Goal: Task Accomplishment & Management: Manage account settings

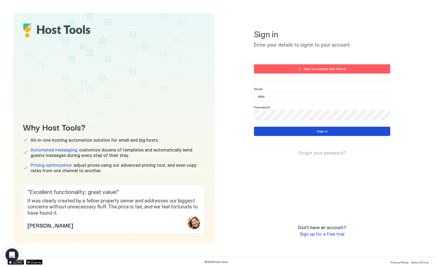
type input "**********"
click at [308, 130] on button "Sign in" at bounding box center [322, 131] width 136 height 9
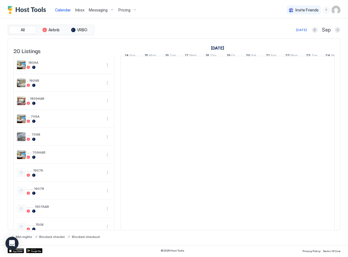
scroll to position [0, 303]
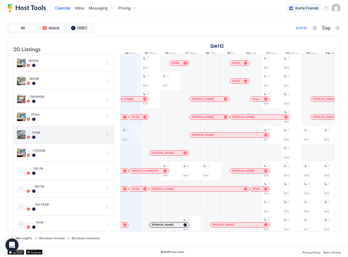
click at [106, 138] on button "More options" at bounding box center [107, 135] width 7 height 7
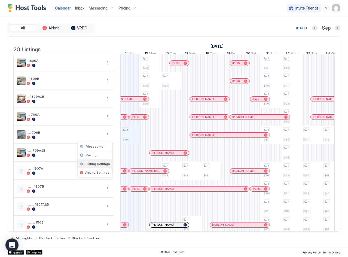
click at [96, 165] on span "Listing Settings" at bounding box center [98, 164] width 24 height 4
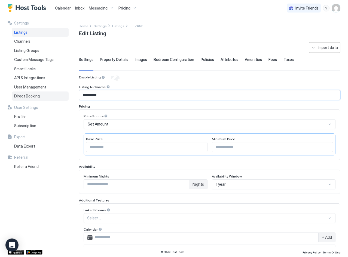
drag, startPoint x: 105, startPoint y: 96, endPoint x: 68, endPoint y: 94, distance: 36.8
click at [68, 94] on div "**********" at bounding box center [174, 131] width 348 height 230
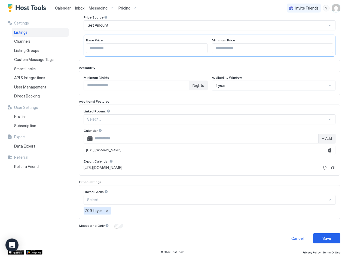
scroll to position [102, 0]
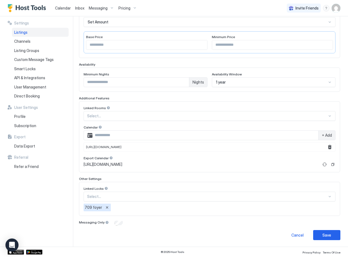
click at [328, 117] on div at bounding box center [330, 116] width 4 height 4
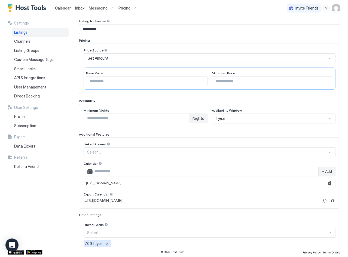
scroll to position [0, 0]
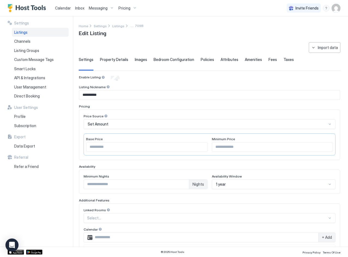
click at [112, 61] on span "Property Details" at bounding box center [114, 59] width 28 height 5
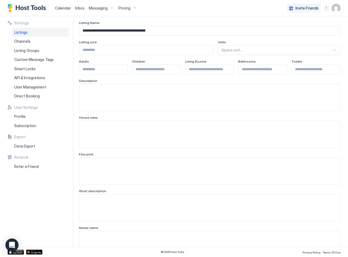
scroll to position [27, 0]
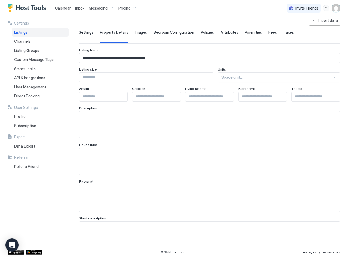
click at [136, 32] on span "Images" at bounding box center [141, 32] width 12 height 5
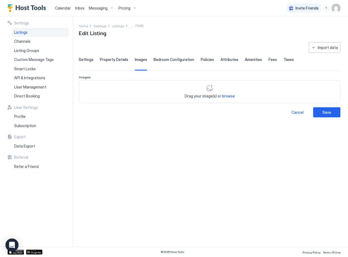
click at [166, 60] on span "Bedroom Configuration" at bounding box center [174, 59] width 41 height 5
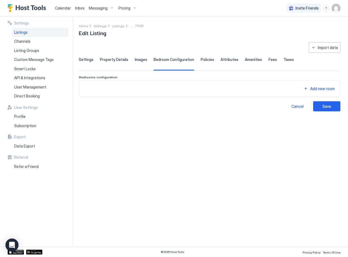
click at [202, 58] on span "Policies" at bounding box center [207, 59] width 13 height 5
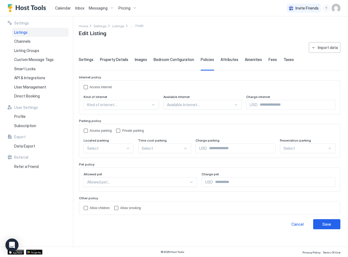
click at [228, 59] on span "Attributes" at bounding box center [230, 59] width 18 height 5
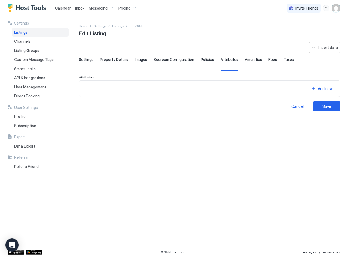
click at [249, 59] on span "Amenities" at bounding box center [253, 59] width 17 height 5
drag, startPoint x: 266, startPoint y: 59, endPoint x: 251, endPoint y: 61, distance: 14.5
click at [269, 59] on span "Fees" at bounding box center [273, 59] width 8 height 5
drag, startPoint x: 282, startPoint y: 60, endPoint x: 270, endPoint y: 60, distance: 12.3
click at [284, 60] on span "Taxes" at bounding box center [289, 59] width 10 height 5
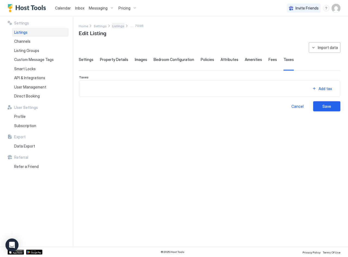
click at [120, 26] on span "Listings" at bounding box center [118, 26] width 12 height 4
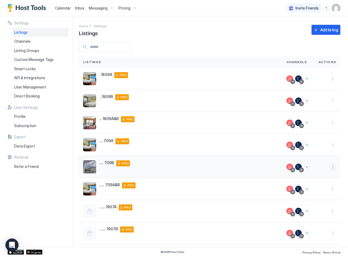
click at [330, 167] on button "More options" at bounding box center [333, 167] width 7 height 7
click at [321, 209] on span "Airbnb Settings" at bounding box center [316, 210] width 24 height 4
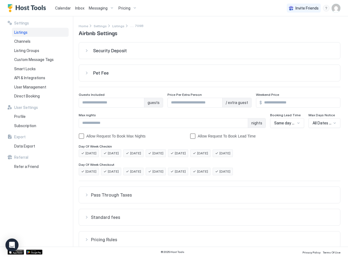
click at [337, 10] on img "User profile" at bounding box center [336, 8] width 9 height 9
click at [302, 32] on div "Settings" at bounding box center [305, 31] width 69 height 10
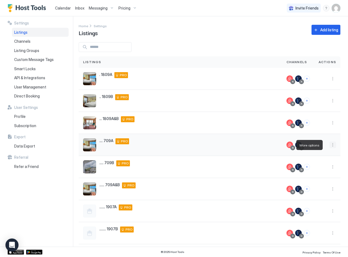
click at [330, 146] on button "More options" at bounding box center [333, 145] width 7 height 7
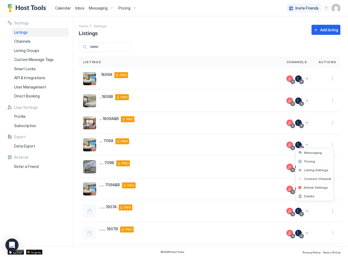
click at [243, 168] on div at bounding box center [174, 128] width 348 height 257
click at [330, 167] on button "More options" at bounding box center [333, 167] width 7 height 7
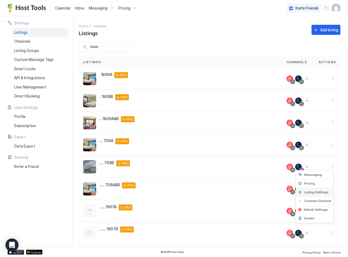
click at [319, 192] on span "Listing Settings" at bounding box center [316, 192] width 24 height 4
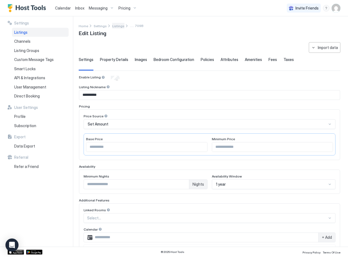
click at [114, 26] on span "Listings" at bounding box center [118, 26] width 12 height 4
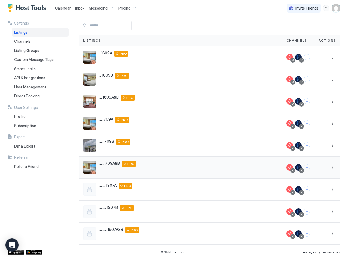
scroll to position [61, 0]
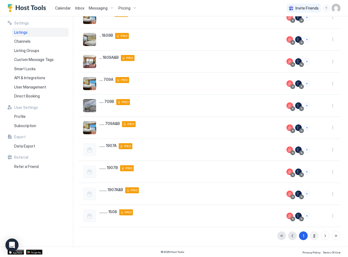
click at [312, 238] on button "2" at bounding box center [314, 236] width 9 height 9
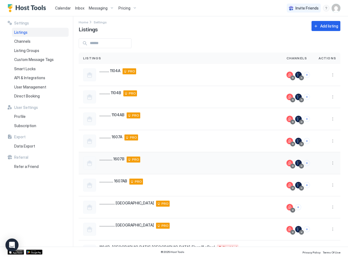
scroll to position [0, 0]
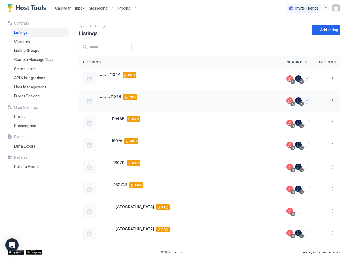
click at [330, 100] on button "More options" at bounding box center [333, 101] width 7 height 7
click at [312, 127] on span "Listing Settings" at bounding box center [316, 126] width 24 height 4
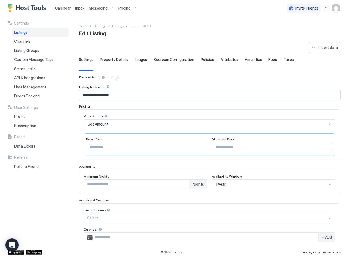
drag, startPoint x: 104, startPoint y: 95, endPoint x: 82, endPoint y: 95, distance: 22.6
click at [82, 95] on input "**********" at bounding box center [209, 94] width 261 height 9
click at [117, 24] on span "Listings" at bounding box center [118, 26] width 12 height 4
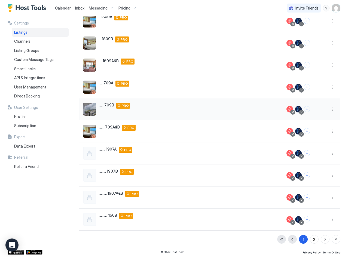
scroll to position [61, 0]
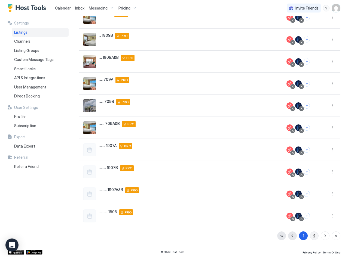
click at [313, 239] on div "2" at bounding box center [314, 236] width 2 height 6
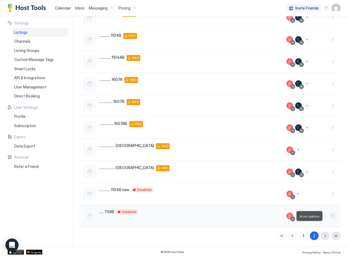
click at [330, 216] on button "More options" at bounding box center [333, 216] width 7 height 7
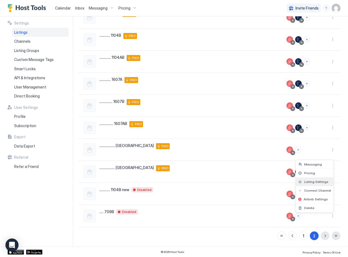
click at [319, 182] on span "Listing Settings" at bounding box center [316, 182] width 24 height 4
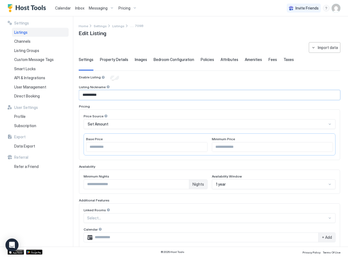
click at [114, 94] on input "**********" at bounding box center [209, 94] width 261 height 9
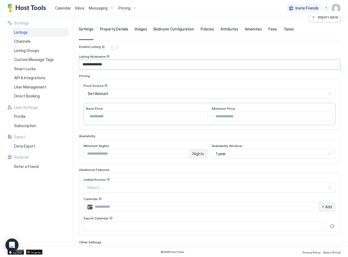
scroll to position [94, 0]
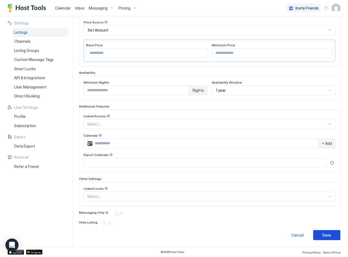
type input "**********"
click at [318, 237] on button "Save" at bounding box center [326, 235] width 27 height 10
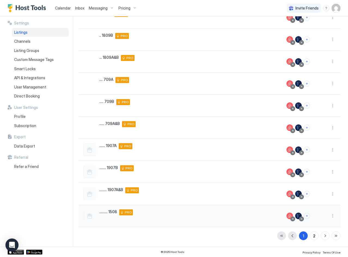
scroll to position [61, 0]
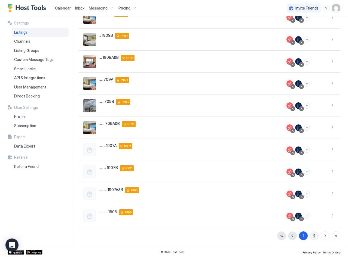
click at [313, 236] on div "2" at bounding box center [314, 236] width 2 height 6
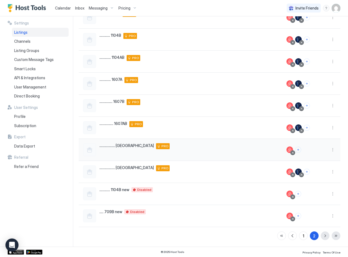
scroll to position [0, 0]
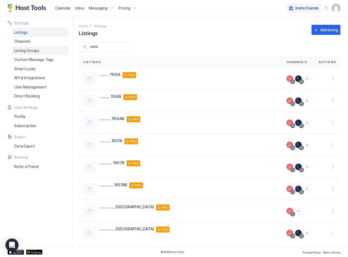
click at [37, 52] on span "Listing Groups" at bounding box center [26, 50] width 25 height 5
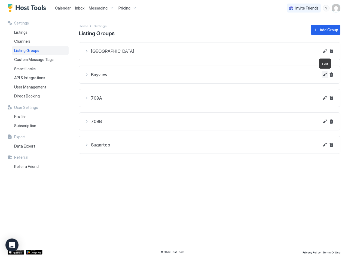
click at [324, 75] on button "Edit" at bounding box center [325, 74] width 7 height 7
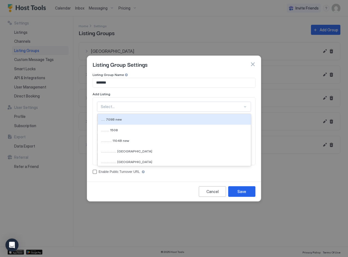
click at [246, 105] on div at bounding box center [245, 107] width 4 height 4
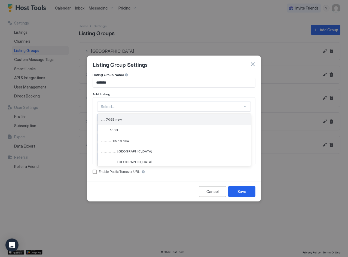
click at [127, 121] on div "..... 709B new" at bounding box center [174, 119] width 147 height 4
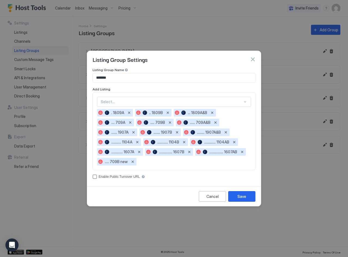
click at [245, 102] on div at bounding box center [245, 102] width 4 height 4
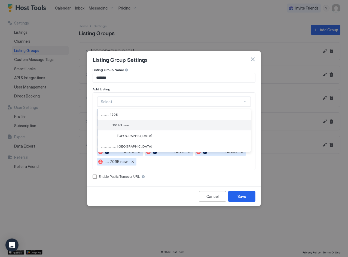
click at [123, 124] on span "............. 1104B new" at bounding box center [115, 125] width 28 height 4
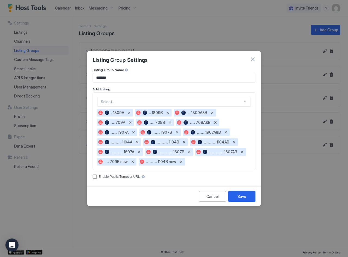
click at [242, 197] on div "Save" at bounding box center [241, 197] width 9 height 6
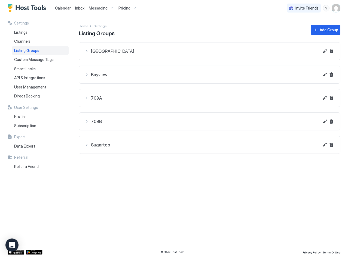
click at [97, 8] on span "Messaging" at bounding box center [98, 8] width 19 height 5
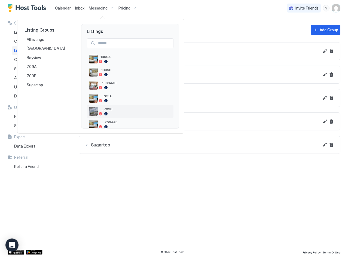
click at [115, 107] on div "..... 709B" at bounding box center [130, 111] width 82 height 9
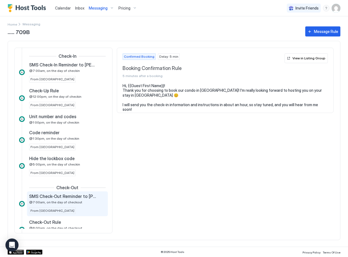
scroll to position [82, 0]
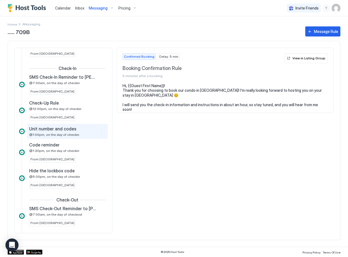
click at [32, 130] on span "Unit number and codes" at bounding box center [52, 128] width 47 height 5
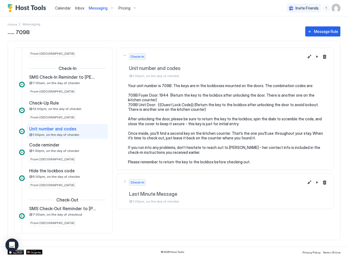
drag, startPoint x: 128, startPoint y: 68, endPoint x: 182, endPoint y: 66, distance: 54.2
click at [182, 66] on div "Check-In Unit number and codes @1:00pm, on the day of checkin" at bounding box center [213, 65] width 181 height 25
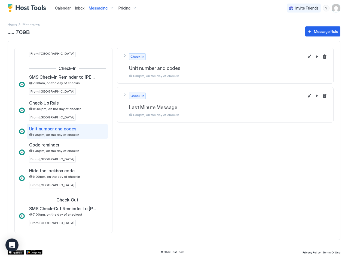
click at [180, 69] on span "Unit number and codes" at bounding box center [216, 68] width 175 height 6
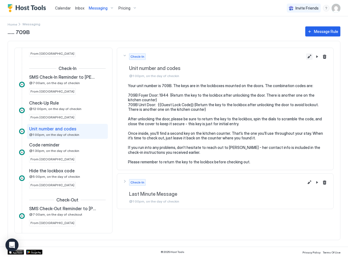
click at [310, 54] on button "Edit message rule" at bounding box center [309, 56] width 7 height 7
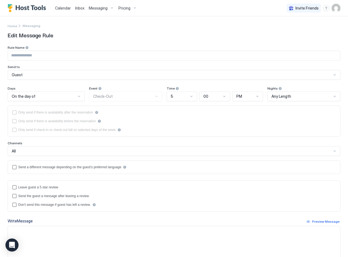
type input "**********"
type textarea "**********"
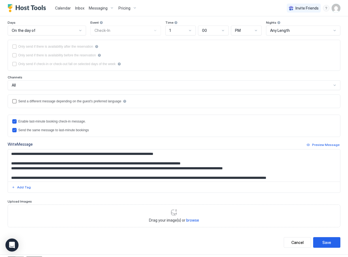
scroll to position [73, 0]
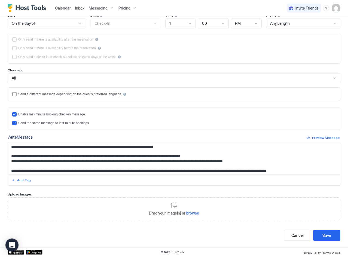
drag, startPoint x: 11, startPoint y: 148, endPoint x: 33, endPoint y: 148, distance: 22.3
click at [11, 148] on textarea "**********" at bounding box center [172, 158] width 328 height 32
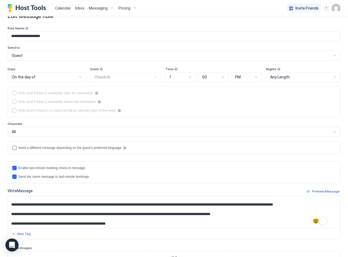
scroll to position [0, 0]
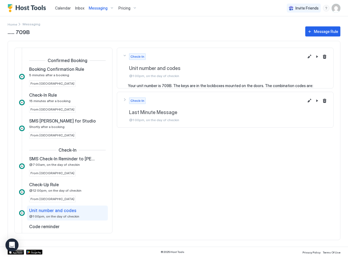
scroll to position [73, 0]
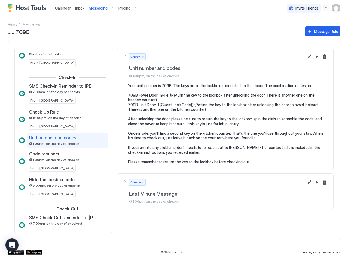
click at [94, 10] on span "Messaging" at bounding box center [98, 8] width 19 height 5
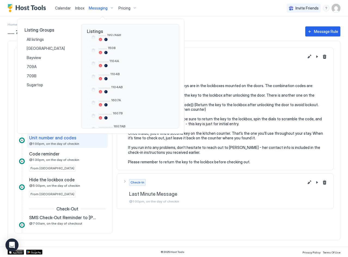
scroll to position [136, 0]
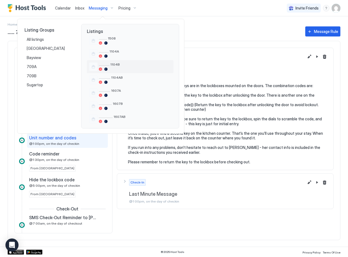
click at [121, 67] on div "............. 1104B" at bounding box center [135, 66] width 72 height 8
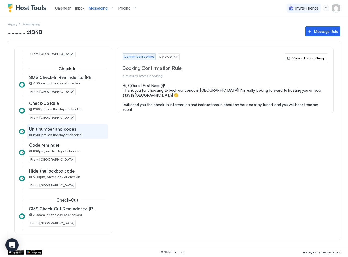
scroll to position [82, 0]
click at [59, 130] on span "Unit number and codes" at bounding box center [52, 128] width 47 height 5
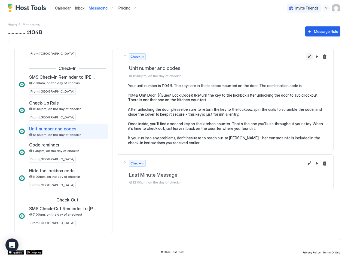
click at [307, 56] on button "Edit message rule" at bounding box center [309, 56] width 7 height 7
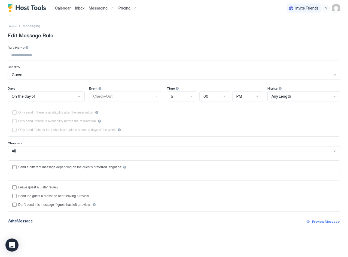
type input "**********"
type textarea "**********"
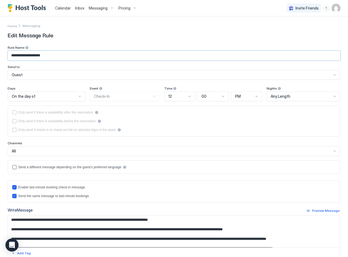
drag, startPoint x: 68, startPoint y: 56, endPoint x: 10, endPoint y: 53, distance: 58.9
click at [10, 53] on input "**********" at bounding box center [174, 55] width 332 height 9
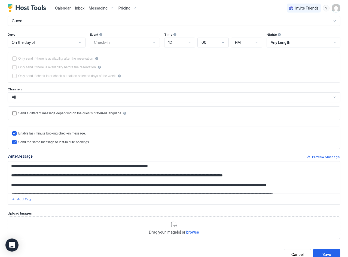
scroll to position [54, 0]
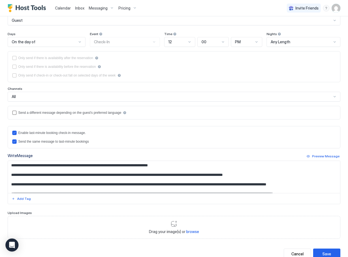
click at [92, 174] on textarea "**********" at bounding box center [172, 177] width 328 height 32
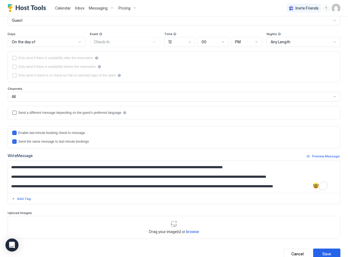
scroll to position [0, 0]
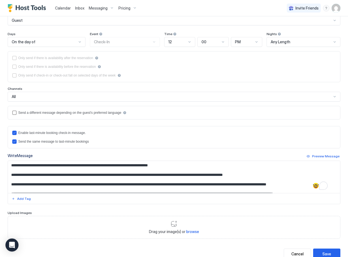
click at [117, 8] on div "Pricing" at bounding box center [127, 8] width 23 height 9
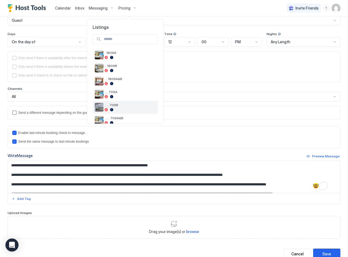
click at [117, 104] on span "..... 709B" at bounding box center [130, 105] width 51 height 4
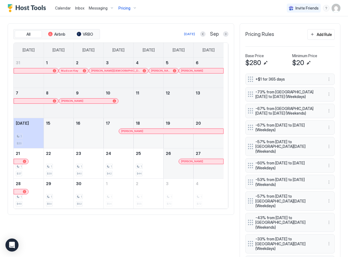
scroll to position [163, 0]
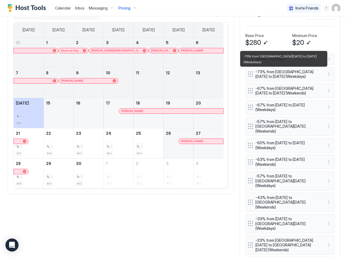
drag, startPoint x: 252, startPoint y: 71, endPoint x: 296, endPoint y: 76, distance: 44.8
click at [296, 76] on span "-73% from [GEOGRAPHIC_DATA][DATE] to [DATE] (Weekdays)" at bounding box center [287, 74] width 65 height 10
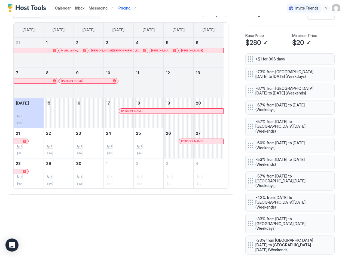
copy span "-73% from [GEOGRAPHIC_DATA][DATE] to [DATE] (Weekdays)"
drag, startPoint x: 299, startPoint y: 95, endPoint x: 250, endPoint y: 89, distance: 48.8
click at [250, 89] on div "-67% from [GEOGRAPHIC_DATA][DATE] to [DATE] (Weekends)" at bounding box center [286, 91] width 76 height 10
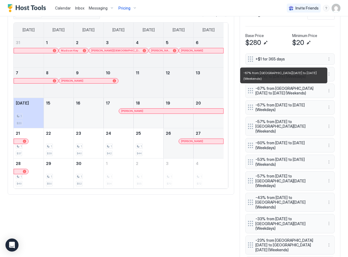
copy span "-67% from [GEOGRAPHIC_DATA][DATE] to [DATE] (Weekends)"
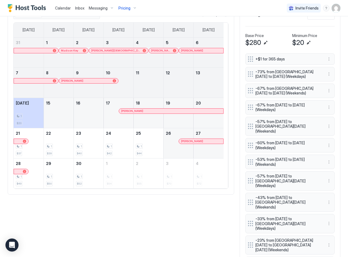
drag, startPoint x: 294, startPoint y: 110, endPoint x: 251, endPoint y: 105, distance: 43.8
click at [251, 105] on div "-67% from [DATE] to [DATE] (Weekdays)" at bounding box center [286, 108] width 76 height 10
copy span "-67% from [DATE] to [DATE] (Weekdays)"
drag, startPoint x: 297, startPoint y: 126, endPoint x: 251, endPoint y: 121, distance: 46.9
click at [251, 121] on div "-57% from [DATE] to [GEOGRAPHIC_DATA][DATE] (Weekends)" at bounding box center [286, 126] width 76 height 14
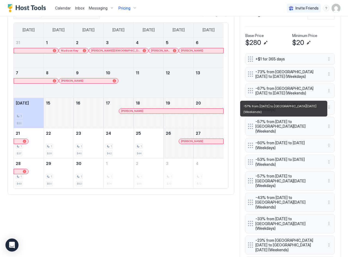
copy span "-57% from [DATE] to [GEOGRAPHIC_DATA][DATE] (Weekends)"
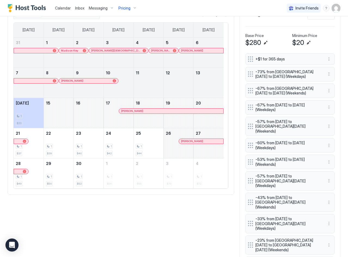
drag, startPoint x: 281, startPoint y: 144, endPoint x: 249, endPoint y: 138, distance: 32.1
click at [249, 141] on div "-60% from [DATE] to [DATE] (Weekdays)" at bounding box center [286, 146] width 76 height 10
copy span "-60% from [DATE] to [DATE] (Weekdays)"
drag, startPoint x: 296, startPoint y: 161, endPoint x: 247, endPoint y: 157, distance: 48.9
click at [248, 157] on div "-53% from [DATE] to [DATE] (Weekends)" at bounding box center [286, 162] width 76 height 10
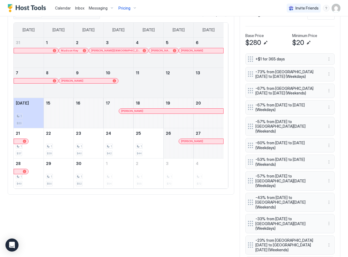
copy span "-53% from [DATE] to [DATE] (Weekends)"
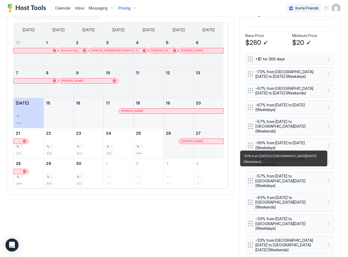
drag, startPoint x: 294, startPoint y: 176, endPoint x: 251, endPoint y: 172, distance: 42.7
click at [255, 174] on span "-57% from [DATE] to [GEOGRAPHIC_DATA][DATE] (Weekdays)" at bounding box center [287, 181] width 65 height 14
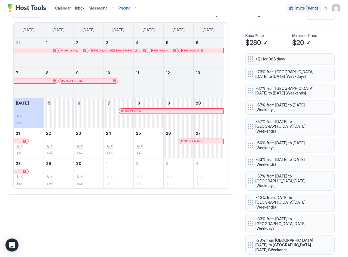
copy span "-57% from [DATE] to [GEOGRAPHIC_DATA][DATE] (Weekdays)"
drag, startPoint x: 298, startPoint y: 193, endPoint x: 251, endPoint y: 190, distance: 48.1
click at [251, 195] on div "-43% from [DATE] to [GEOGRAPHIC_DATA][DATE] (Weekends)" at bounding box center [286, 202] width 76 height 14
copy span "-43% from [DATE] to [GEOGRAPHIC_DATA][DATE] (Weekends)"
drag, startPoint x: 295, startPoint y: 212, endPoint x: 250, endPoint y: 208, distance: 45.7
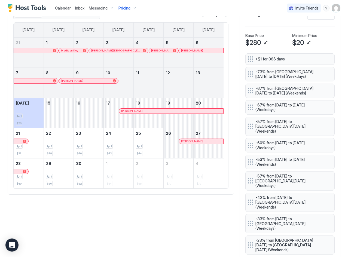
click at [250, 217] on div "-33% from [DATE] to [GEOGRAPHIC_DATA][DATE] (Weekdays)" at bounding box center [286, 224] width 76 height 14
copy span "-33% from [DATE] to [GEOGRAPHIC_DATA][DATE] (Weekdays)"
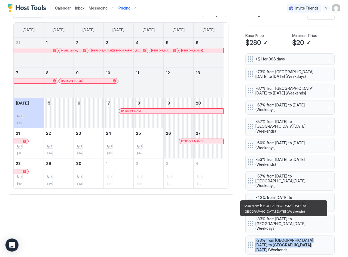
drag, startPoint x: 302, startPoint y: 227, endPoint x: 251, endPoint y: 223, distance: 50.5
click at [255, 238] on span "-23% from [GEOGRAPHIC_DATA][DATE] to [GEOGRAPHIC_DATA][DATE] (Weekends)" at bounding box center [287, 245] width 65 height 14
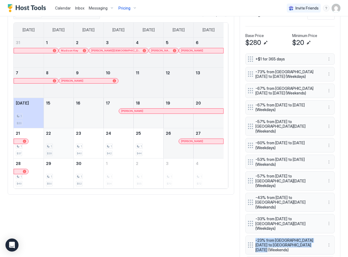
copy span "-23% from [GEOGRAPHIC_DATA][DATE] to [GEOGRAPHIC_DATA][DATE] (Weekends)"
drag, startPoint x: 297, startPoint y: 243, endPoint x: 250, endPoint y: 240, distance: 47.3
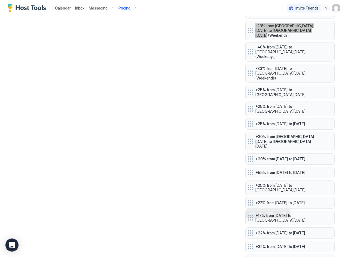
scroll to position [381, 0]
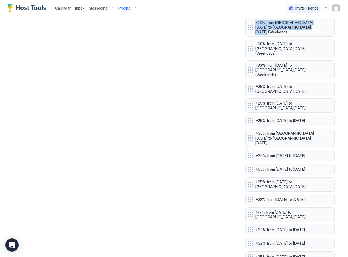
drag, startPoint x: 299, startPoint y: 41, endPoint x: 249, endPoint y: 36, distance: 49.8
click at [249, 63] on div "-33% from [DATE] to [GEOGRAPHIC_DATA][DATE] (Weekends)" at bounding box center [286, 70] width 76 height 14
drag, startPoint x: 257, startPoint y: 57, endPoint x: 242, endPoint y: 54, distance: 14.5
click at [245, 82] on div "+25% from [DATE] to [GEOGRAPHIC_DATA][DATE]" at bounding box center [289, 89] width 89 height 14
drag, startPoint x: 284, startPoint y: 77, endPoint x: 249, endPoint y: 71, distance: 36.2
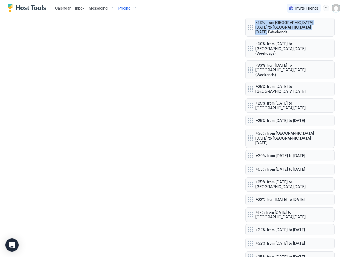
click at [249, 98] on div "+25% from [DATE] to [GEOGRAPHIC_DATA][DATE]" at bounding box center [289, 105] width 89 height 14
drag, startPoint x: 286, startPoint y: 93, endPoint x: 251, endPoint y: 86, distance: 35.6
click at [251, 118] on div "+25% from [DATE] to [DATE]" at bounding box center [286, 121] width 76 height 6
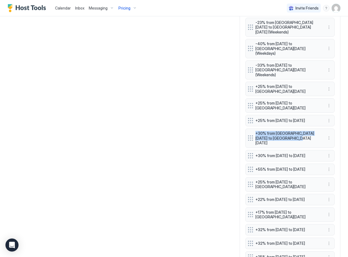
drag, startPoint x: 288, startPoint y: 107, endPoint x: 251, endPoint y: 105, distance: 37.1
click at [251, 131] on div "+30% from [GEOGRAPHIC_DATA][DATE] to [GEOGRAPHIC_DATA][DATE]" at bounding box center [286, 138] width 76 height 14
drag, startPoint x: 293, startPoint y: 126, endPoint x: 250, endPoint y: 121, distance: 43.3
click at [250, 153] on div "+30% from [DATE] to [DATE]" at bounding box center [286, 156] width 76 height 6
drag, startPoint x: 266, startPoint y: 141, endPoint x: 249, endPoint y: 136, distance: 17.5
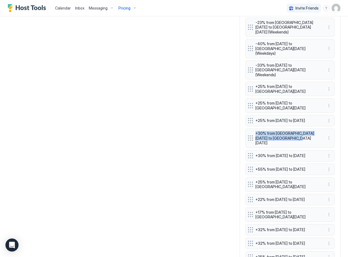
click at [249, 166] on div "+55% from [DATE] to [DATE]" at bounding box center [286, 169] width 76 height 6
drag, startPoint x: 282, startPoint y: 157, endPoint x: 244, endPoint y: 156, distance: 37.6
click at [248, 180] on div "+25% from [DATE] to [GEOGRAPHIC_DATA][DATE]" at bounding box center [286, 185] width 76 height 10
drag, startPoint x: 277, startPoint y: 175, endPoint x: 246, endPoint y: 170, distance: 31.1
click at [249, 197] on div "+22% from [DATE] to [DATE]" at bounding box center [286, 200] width 76 height 6
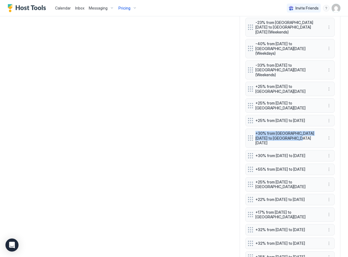
drag, startPoint x: 278, startPoint y: 191, endPoint x: 251, endPoint y: 188, distance: 27.7
click at [251, 210] on div "+17% from [DATE] to [GEOGRAPHIC_DATA][DATE]" at bounding box center [286, 215] width 76 height 10
drag, startPoint x: 288, startPoint y: 209, endPoint x: 249, endPoint y: 204, distance: 39.7
click at [249, 227] on div "+32% from [DATE] to [DATE]" at bounding box center [286, 230] width 76 height 6
drag, startPoint x: 280, startPoint y: 224, endPoint x: 251, endPoint y: 221, distance: 29.3
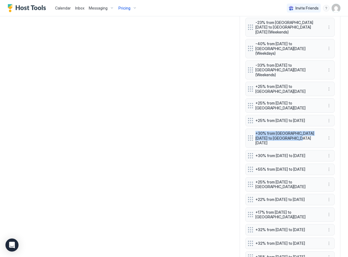
click at [251, 240] on div "+32% from [DATE] to [DATE]" at bounding box center [286, 243] width 76 height 6
drag, startPoint x: 288, startPoint y: 243, endPoint x: 250, endPoint y: 239, distance: 38.6
click at [250, 251] on div "+25% from [DATE] to [DATE]" at bounding box center [289, 256] width 89 height 11
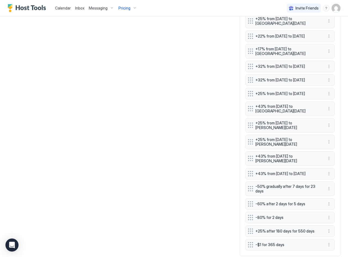
scroll to position [545, 0]
drag, startPoint x: 294, startPoint y: 94, endPoint x: 252, endPoint y: 89, distance: 42.8
click at [255, 104] on span "+43% from [DATE] to [GEOGRAPHIC_DATA][DATE]" at bounding box center [287, 109] width 65 height 10
drag, startPoint x: 278, startPoint y: 111, endPoint x: 249, endPoint y: 107, distance: 29.7
click at [249, 120] on div "+25% from [DATE] to [PERSON_NAME][DATE]" at bounding box center [286, 125] width 76 height 10
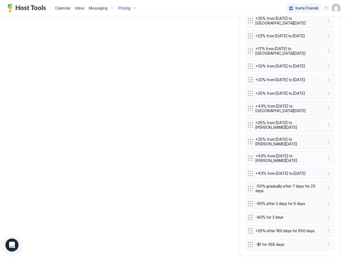
drag, startPoint x: 282, startPoint y: 128, endPoint x: 249, endPoint y: 123, distance: 33.5
click at [249, 137] on div "+25% from [DATE] to [PERSON_NAME][DATE]" at bounding box center [286, 142] width 76 height 10
drag, startPoint x: 286, startPoint y: 142, endPoint x: 247, endPoint y: 142, distance: 39.0
click at [248, 154] on div "+43% from [DATE] to [PERSON_NAME][DATE]" at bounding box center [286, 159] width 76 height 10
drag, startPoint x: 276, startPoint y: 162, endPoint x: 246, endPoint y: 157, distance: 30.2
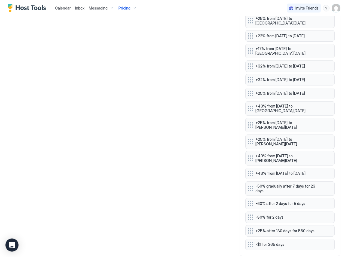
click at [246, 168] on div "+43% from [DATE] to [DATE]" at bounding box center [289, 173] width 89 height 11
drag, startPoint x: 268, startPoint y: 177, endPoint x: 229, endPoint y: 173, distance: 39.2
drag, startPoint x: 302, startPoint y: 190, endPoint x: 250, endPoint y: 190, distance: 52.0
click at [250, 201] on div "-60% after 2 days for 5 days" at bounding box center [286, 204] width 76 height 6
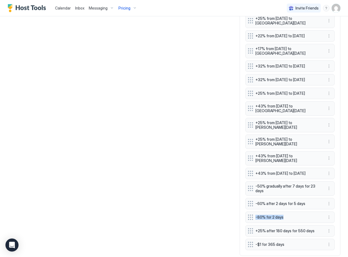
drag, startPoint x: 282, startPoint y: 202, endPoint x: 249, endPoint y: 204, distance: 33.1
click at [249, 214] on div "-80% for 2 days" at bounding box center [286, 217] width 76 height 6
drag, startPoint x: 311, startPoint y: 217, endPoint x: 252, endPoint y: 219, distance: 58.9
click at [252, 228] on div "+25% after 180 days for 550 days" at bounding box center [286, 231] width 76 height 6
click at [272, 242] on span "-$1 for 365 days" at bounding box center [287, 244] width 65 height 5
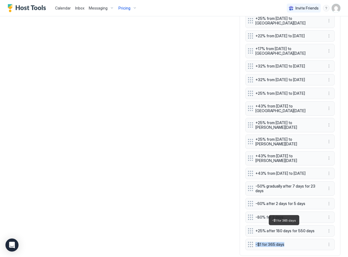
drag, startPoint x: 282, startPoint y: 232, endPoint x: 251, endPoint y: 232, distance: 31.1
click at [255, 242] on span "-$1 for 365 days" at bounding box center [287, 244] width 65 height 5
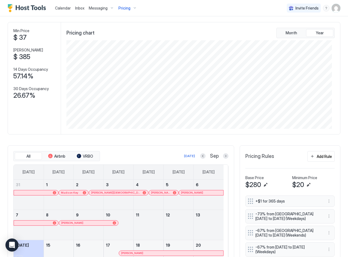
scroll to position [0, 0]
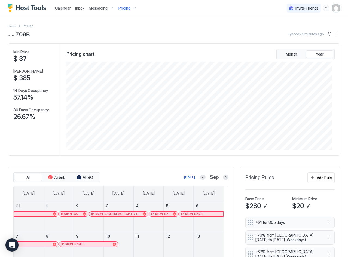
click at [129, 8] on span "Pricing" at bounding box center [124, 8] width 12 height 5
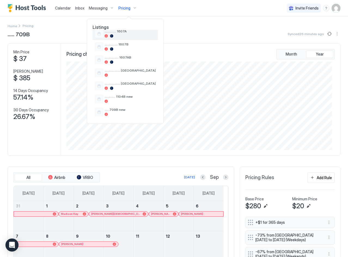
scroll to position [192, 0]
click at [140, 99] on div "............. 1104B new" at bounding box center [130, 98] width 51 height 8
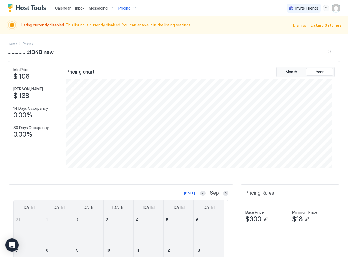
click at [125, 10] on span "Pricing" at bounding box center [124, 8] width 12 height 5
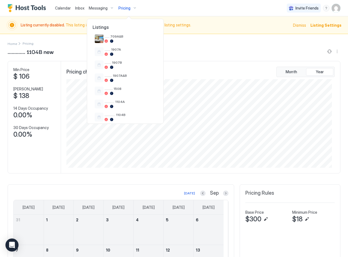
scroll to position [109, 0]
click at [128, 89] on span "............. 1104B" at bounding box center [130, 88] width 51 height 4
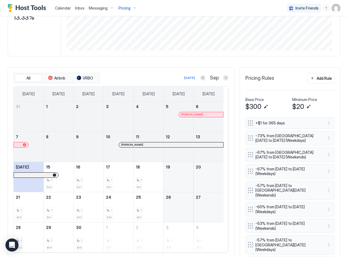
scroll to position [109, 0]
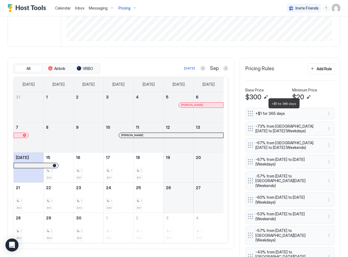
click at [278, 113] on span "+$1 for 365 days" at bounding box center [287, 113] width 65 height 5
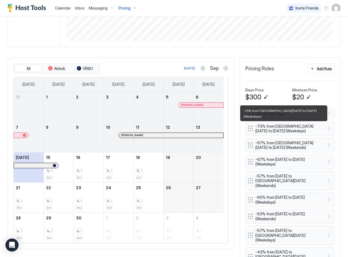
click at [297, 126] on span "-73% from [GEOGRAPHIC_DATA][DATE] to [DATE] (Weekdays)" at bounding box center [287, 129] width 65 height 10
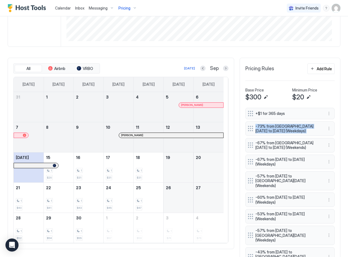
click at [297, 126] on span "-73% from [GEOGRAPHIC_DATA][DATE] to [DATE] (Weekdays)" at bounding box center [287, 129] width 65 height 10
click at [280, 140] on div "-67% from [GEOGRAPHIC_DATA][DATE] to [DATE] (Weekends)" at bounding box center [289, 145] width 89 height 14
click at [275, 145] on span "-67% from [GEOGRAPHIC_DATA][DATE] to [DATE] (Weekends)" at bounding box center [287, 146] width 65 height 10
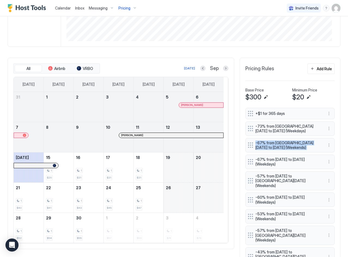
click at [275, 145] on span "-67% from [GEOGRAPHIC_DATA][DATE] to [DATE] (Weekends)" at bounding box center [287, 146] width 65 height 10
click at [276, 163] on span "-67% from [DATE] to [DATE] (Weekdays)" at bounding box center [287, 162] width 65 height 10
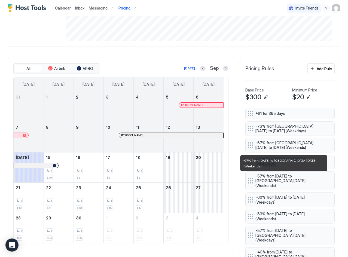
click at [290, 177] on span "-57% from [DATE] to [GEOGRAPHIC_DATA][DATE] (Weekends)" at bounding box center [287, 181] width 65 height 14
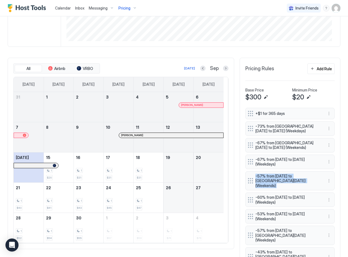
click at [290, 177] on span "-57% from [DATE] to [GEOGRAPHIC_DATA][DATE] (Weekends)" at bounding box center [287, 181] width 65 height 14
click at [269, 195] on span "-60% from [DATE] to [DATE] (Weekdays)" at bounding box center [287, 200] width 65 height 10
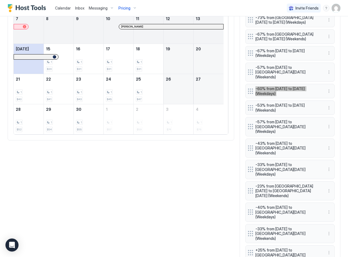
scroll to position [218, 0]
click at [282, 103] on span "-53% from [DATE] to [DATE] (Weekends)" at bounding box center [287, 108] width 65 height 10
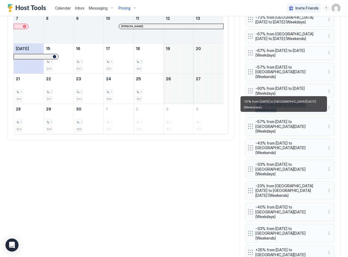
click at [279, 119] on span "-57% from [DATE] to [GEOGRAPHIC_DATA][DATE] (Weekdays)" at bounding box center [287, 126] width 65 height 14
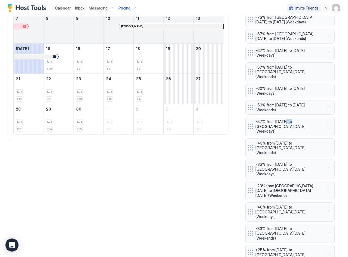
click at [279, 119] on span "-57% from [DATE] to [GEOGRAPHIC_DATA][DATE] (Weekdays)" at bounding box center [287, 126] width 65 height 14
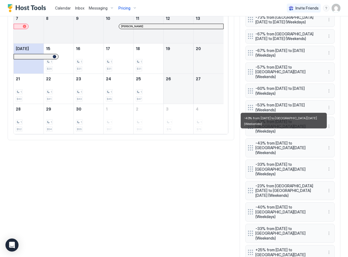
click at [267, 141] on span "-43% from [DATE] to [GEOGRAPHIC_DATA][DATE] (Weekends)" at bounding box center [287, 148] width 65 height 14
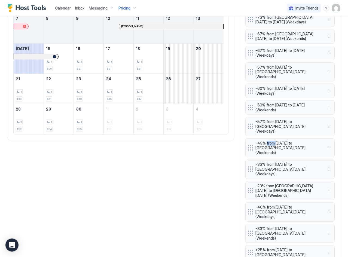
click at [267, 141] on span "-43% from [DATE] to [GEOGRAPHIC_DATA][DATE] (Weekends)" at bounding box center [287, 148] width 65 height 14
click at [266, 141] on span "-43% from [DATE] to [GEOGRAPHIC_DATA][DATE] (Weekends)" at bounding box center [287, 148] width 65 height 14
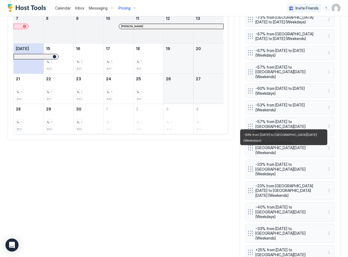
click at [265, 162] on span "-33% from [DATE] to [GEOGRAPHIC_DATA][DATE] (Weekdays)" at bounding box center [287, 169] width 65 height 14
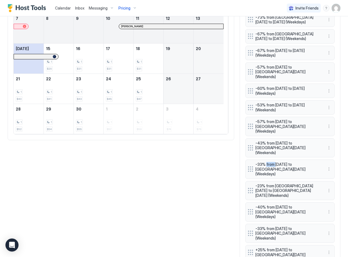
click at [265, 162] on span "-33% from [DATE] to [GEOGRAPHIC_DATA][DATE] (Weekdays)" at bounding box center [287, 169] width 65 height 14
click at [281, 184] on span "-23% from [GEOGRAPHIC_DATA][DATE] to [GEOGRAPHIC_DATA][DATE] (Weekends)" at bounding box center [287, 191] width 65 height 14
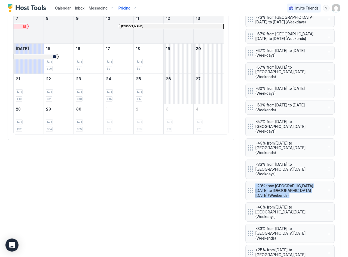
click at [265, 205] on span "-40% from [DATE] to [GEOGRAPHIC_DATA][DATE] (Weekdays)" at bounding box center [287, 212] width 65 height 14
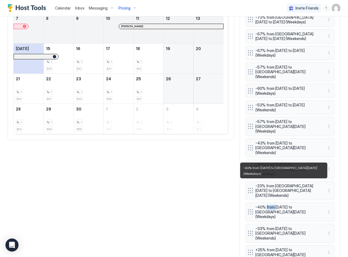
click at [265, 205] on span "-40% from [DATE] to [GEOGRAPHIC_DATA][DATE] (Weekdays)" at bounding box center [287, 212] width 65 height 14
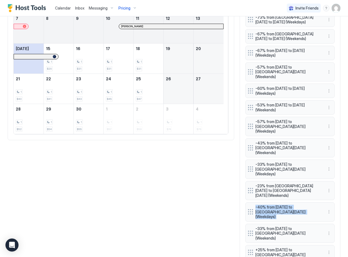
click at [265, 205] on span "-40% from [DATE] to [GEOGRAPHIC_DATA][DATE] (Weekdays)" at bounding box center [287, 212] width 65 height 14
click at [288, 226] on span "-33% from [DATE] to [GEOGRAPHIC_DATA][DATE] (Weekends)" at bounding box center [287, 233] width 65 height 14
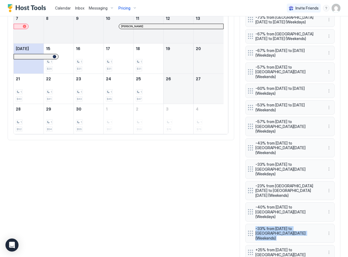
click at [288, 226] on span "-33% from [DATE] to [GEOGRAPHIC_DATA][DATE] (Weekends)" at bounding box center [287, 233] width 65 height 14
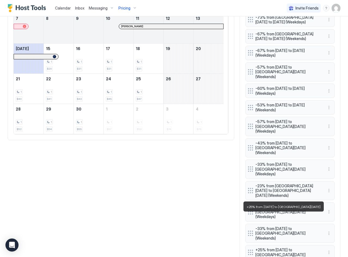
click at [281, 248] on span "+25% from [DATE] to [GEOGRAPHIC_DATA][DATE]" at bounding box center [287, 253] width 65 height 10
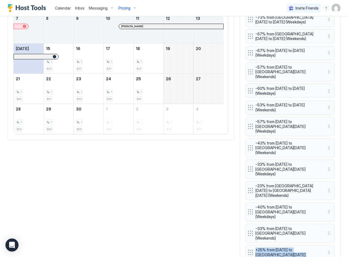
click at [281, 248] on span "+25% from [DATE] to [GEOGRAPHIC_DATA][DATE]" at bounding box center [287, 253] width 65 height 10
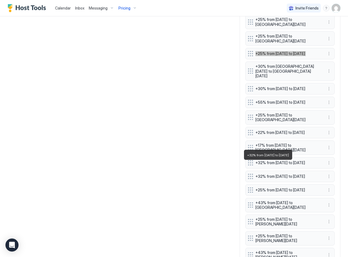
scroll to position [436, 0]
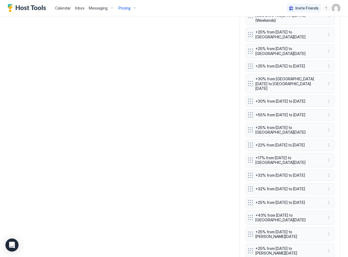
click at [264, 77] on span "+30% from [GEOGRAPHIC_DATA][DATE] to [GEOGRAPHIC_DATA][DATE]" at bounding box center [287, 84] width 65 height 14
click at [270, 99] on span "+30% from [DATE] to [DATE]" at bounding box center [287, 101] width 65 height 5
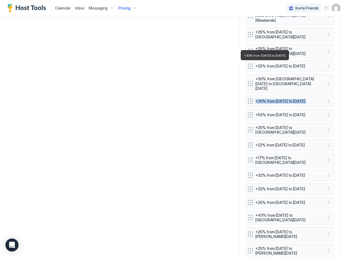
click at [270, 99] on span "+30% from [DATE] to [DATE]" at bounding box center [287, 101] width 65 height 5
click at [265, 99] on span "+30% from [DATE] to [DATE]" at bounding box center [287, 101] width 65 height 5
click at [264, 112] on span "+55% from [DATE] to [DATE]" at bounding box center [287, 114] width 65 height 5
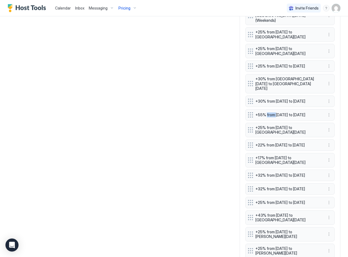
click at [264, 112] on span "+55% from [DATE] to [DATE]" at bounding box center [287, 114] width 65 height 5
click at [260, 125] on span "+25% from [DATE] to [GEOGRAPHIC_DATA][DATE]" at bounding box center [287, 130] width 65 height 10
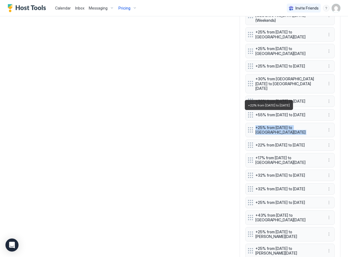
click at [270, 143] on span "+22% from [DATE] to [DATE]" at bounding box center [287, 145] width 65 height 5
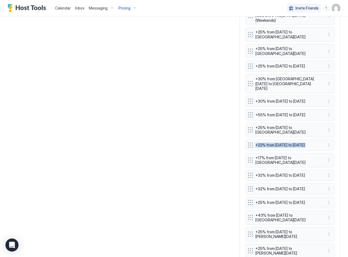
click at [270, 143] on span "+22% from [DATE] to [DATE]" at bounding box center [287, 145] width 65 height 5
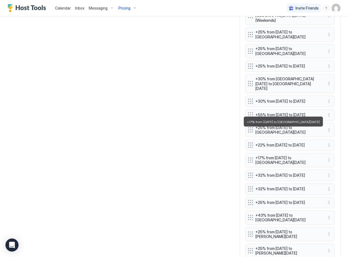
click at [262, 156] on span "+17% from [DATE] to [GEOGRAPHIC_DATA][DATE]" at bounding box center [287, 161] width 65 height 10
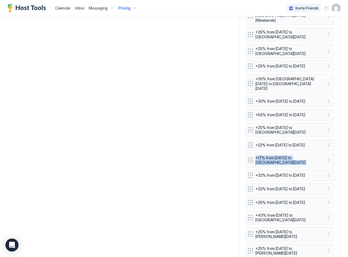
click at [262, 156] on span "+17% from [DATE] to [GEOGRAPHIC_DATA][DATE]" at bounding box center [287, 161] width 65 height 10
click at [265, 173] on span "+32% from [DATE] to [DATE]" at bounding box center [287, 175] width 65 height 5
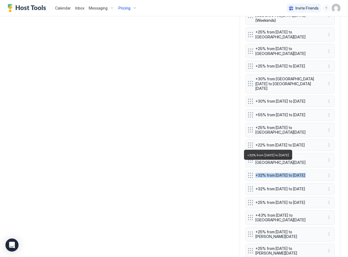
click at [272, 187] on span "+32% from [DATE] to [DATE]" at bounding box center [287, 189] width 65 height 5
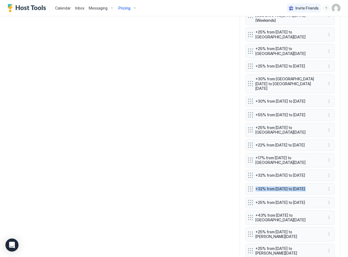
click at [272, 187] on span "+32% from [DATE] to [DATE]" at bounding box center [287, 189] width 65 height 5
click at [271, 200] on span "+25% from [DATE] to [DATE]" at bounding box center [287, 202] width 65 height 5
click at [264, 213] on span "+43% from [DATE] to [GEOGRAPHIC_DATA][DATE]" at bounding box center [287, 218] width 65 height 10
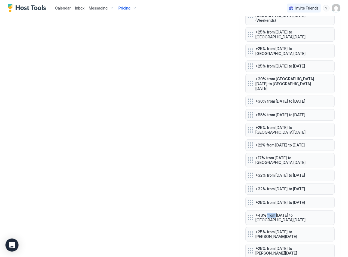
click at [264, 213] on span "+43% from [DATE] to [GEOGRAPHIC_DATA][DATE]" at bounding box center [287, 218] width 65 height 10
click at [266, 230] on span "+25% from [DATE] to [PERSON_NAME][DATE]" at bounding box center [287, 235] width 65 height 10
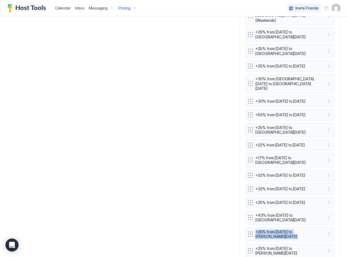
click at [263, 246] on span "+25% from [DATE] to [PERSON_NAME][DATE]" at bounding box center [287, 251] width 65 height 10
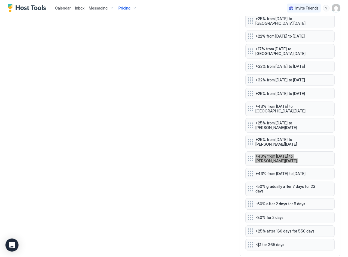
scroll to position [545, 0]
click at [264, 171] on span "+43% from [DATE] to [DATE]" at bounding box center [287, 173] width 65 height 5
click at [266, 184] on span "-50% gradually after 7 days for 23 days" at bounding box center [287, 189] width 65 height 10
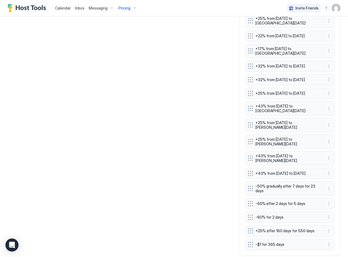
click at [266, 184] on span "-50% gradually after 7 days for 23 days" at bounding box center [287, 189] width 65 height 10
click at [267, 184] on span "-50% gradually after 7 days for 23 days" at bounding box center [287, 189] width 65 height 10
click at [269, 201] on span "-60% after 2 days for 5 days" at bounding box center [287, 203] width 65 height 5
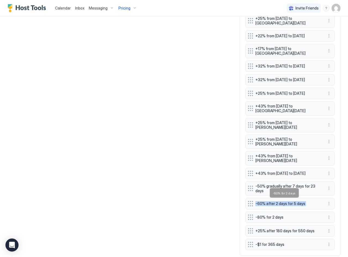
click at [260, 215] on span "-80% for 2 days" at bounding box center [287, 217] width 65 height 5
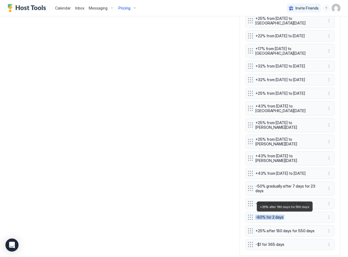
click at [277, 229] on span "+25% after 180 days for 550 days" at bounding box center [287, 231] width 65 height 5
click at [263, 242] on span "-$1 for 365 days" at bounding box center [287, 244] width 65 height 5
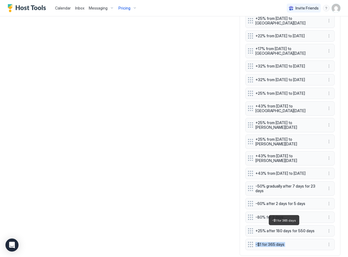
click at [263, 242] on span "-$1 for 365 days" at bounding box center [287, 244] width 65 height 5
